Goal: Find specific page/section: Find specific page/section

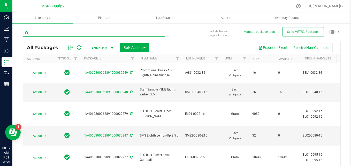
click at [64, 33] on input "text" at bounding box center [94, 33] width 142 height 8
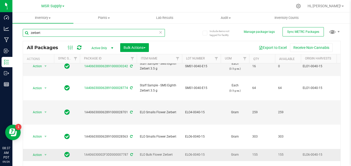
scroll to position [29, 0]
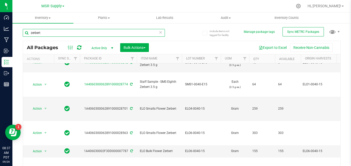
type input "zerbert"
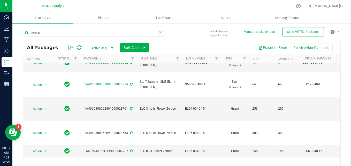
click at [159, 33] on icon at bounding box center [161, 32] width 4 height 6
